Goal: Check status: Check status

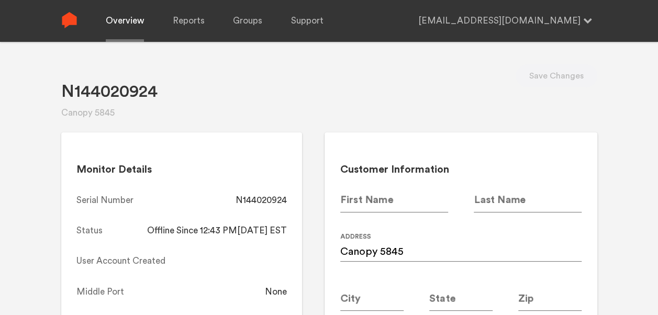
click at [134, 19] on link "Overview" at bounding box center [125, 21] width 38 height 42
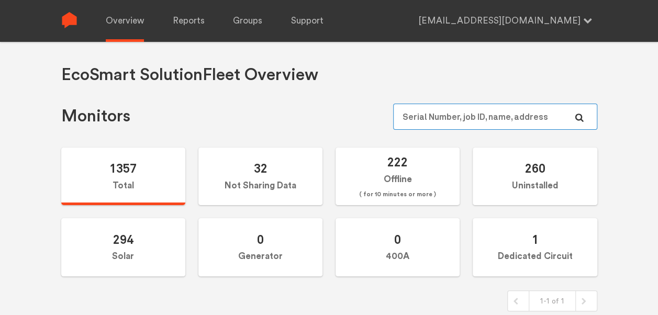
click at [464, 122] on input "text" at bounding box center [495, 117] width 204 height 26
paste input "N144021251"
type input "N144021251"
click at [465, 113] on input "text" at bounding box center [495, 117] width 204 height 26
paste input "N144021242"
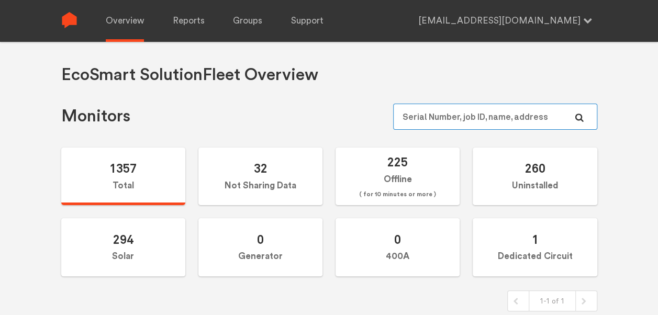
type input "N144021242"
click at [453, 118] on input "text" at bounding box center [495, 117] width 204 height 26
paste input "N144020979"
type input "N144020979"
